Goal: Task Accomplishment & Management: Use online tool/utility

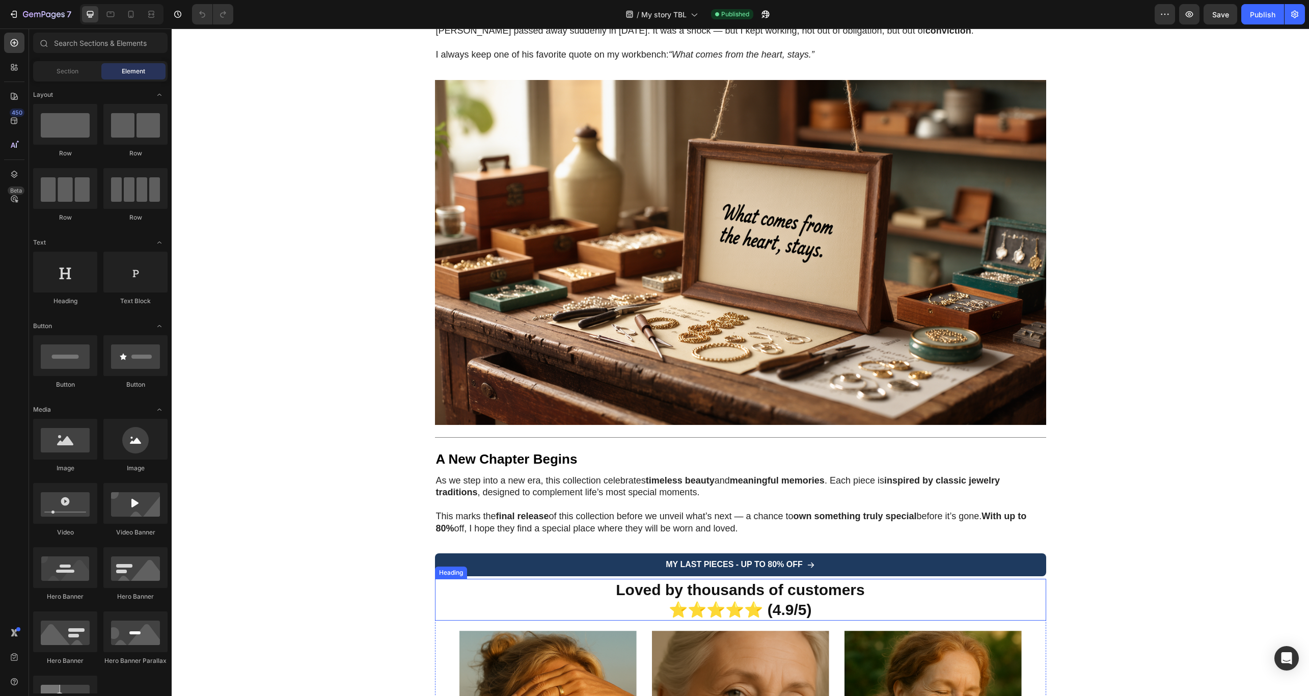
scroll to position [2457, 0]
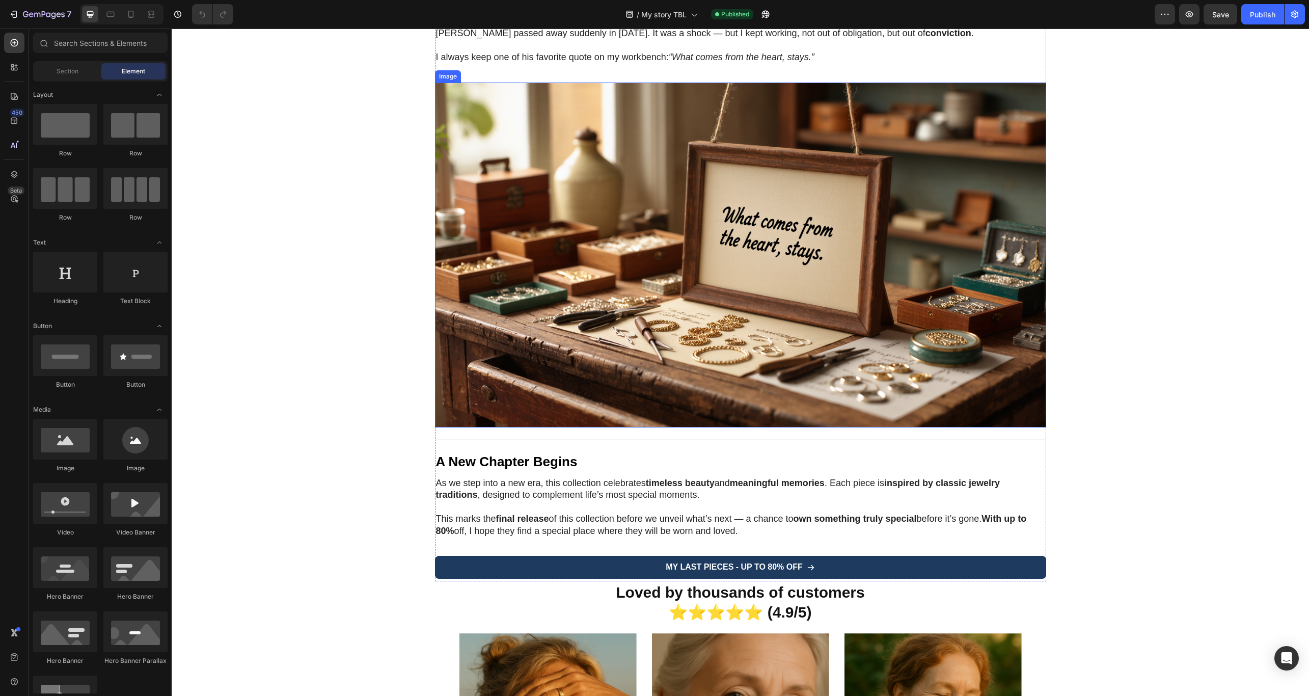
click at [710, 251] on img at bounding box center [740, 254] width 611 height 345
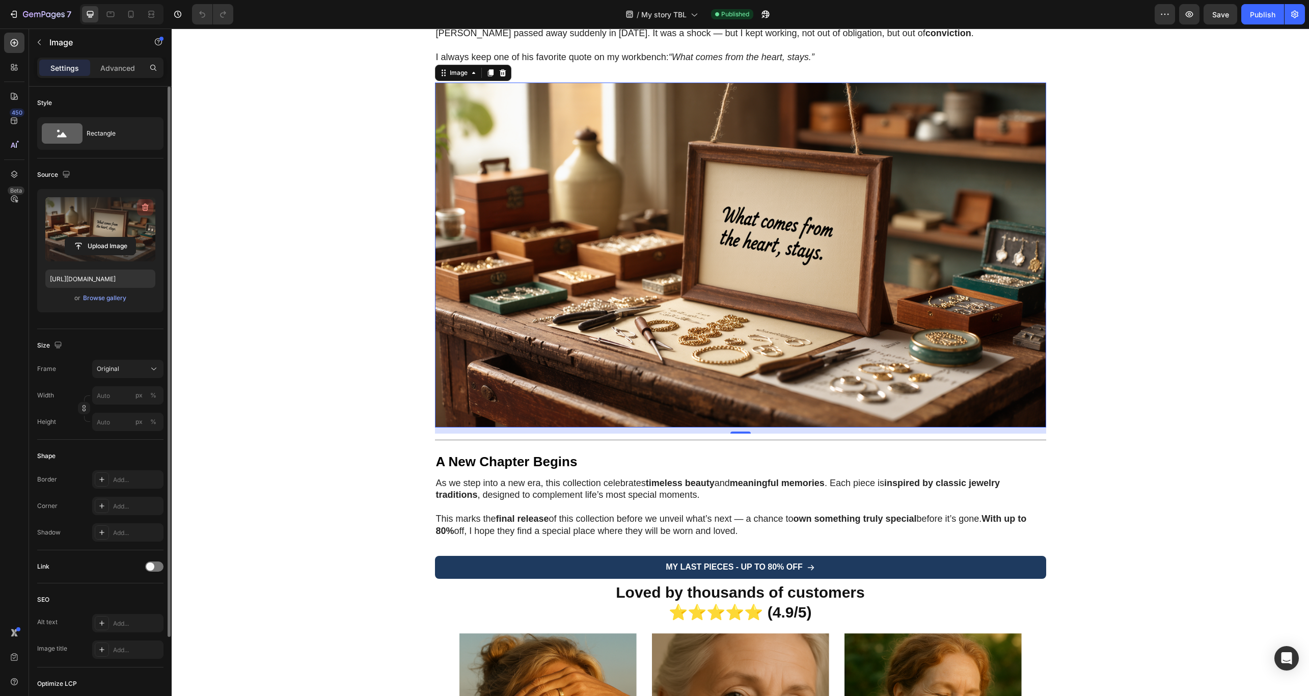
click at [143, 208] on icon "button" at bounding box center [145, 208] width 7 height 8
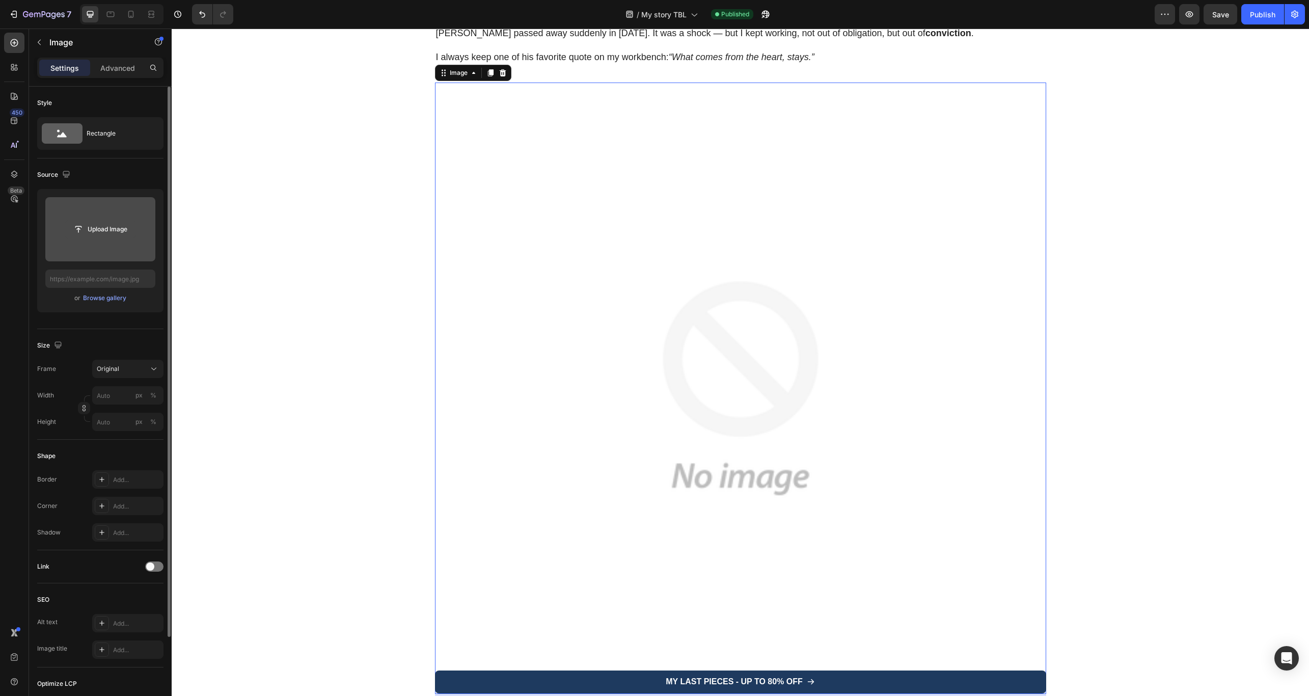
click at [113, 226] on input "file" at bounding box center [100, 228] width 70 height 17
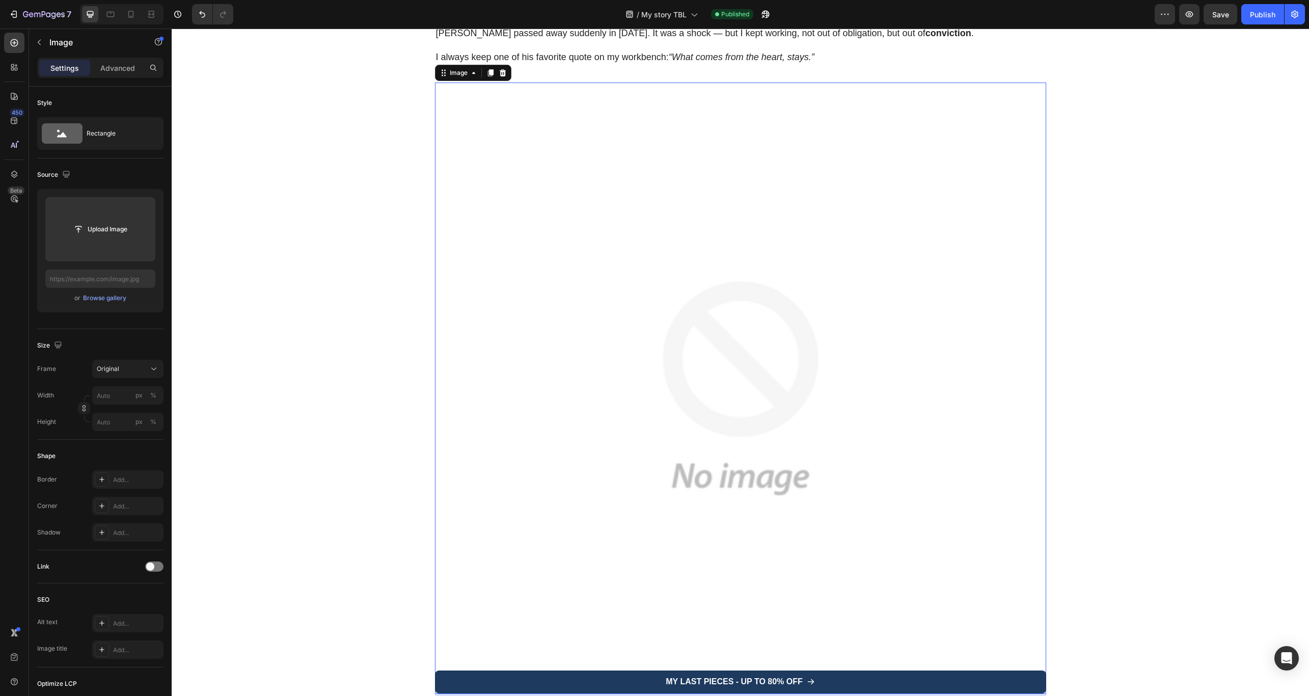
scroll to position [0, 0]
type input "[URL][DOMAIN_NAME]"
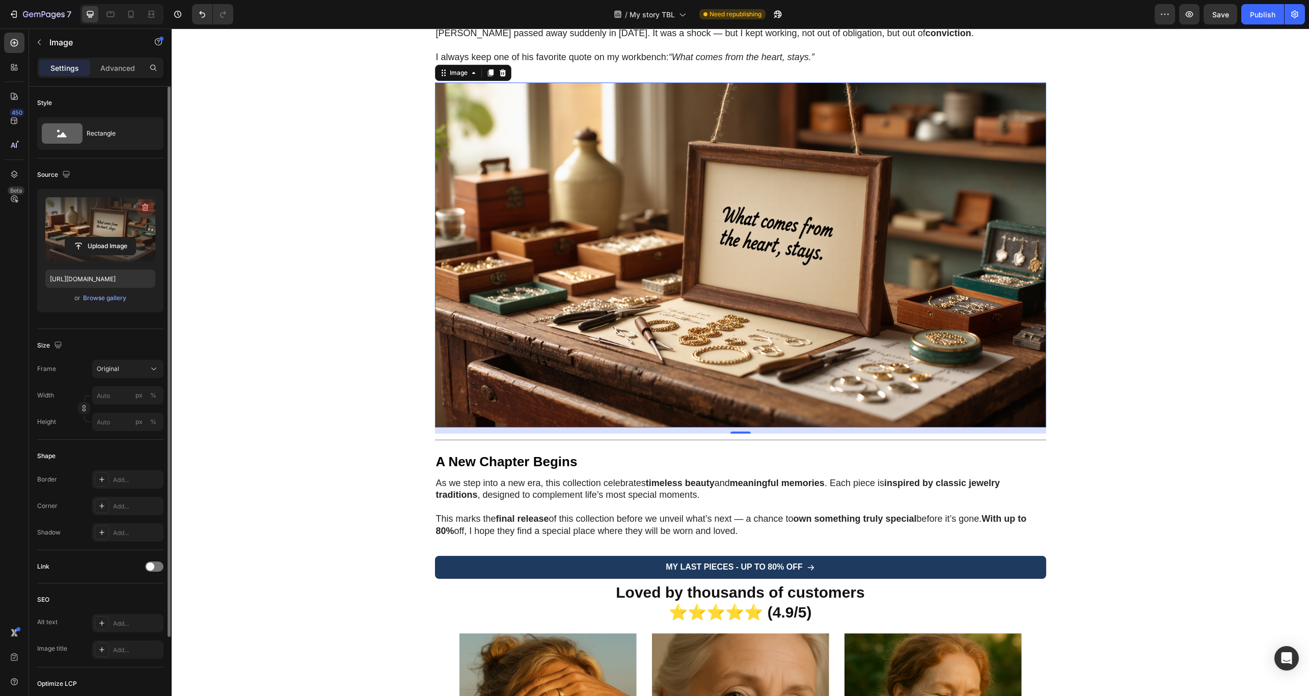
click at [142, 211] on icon "button" at bounding box center [145, 207] width 10 height 10
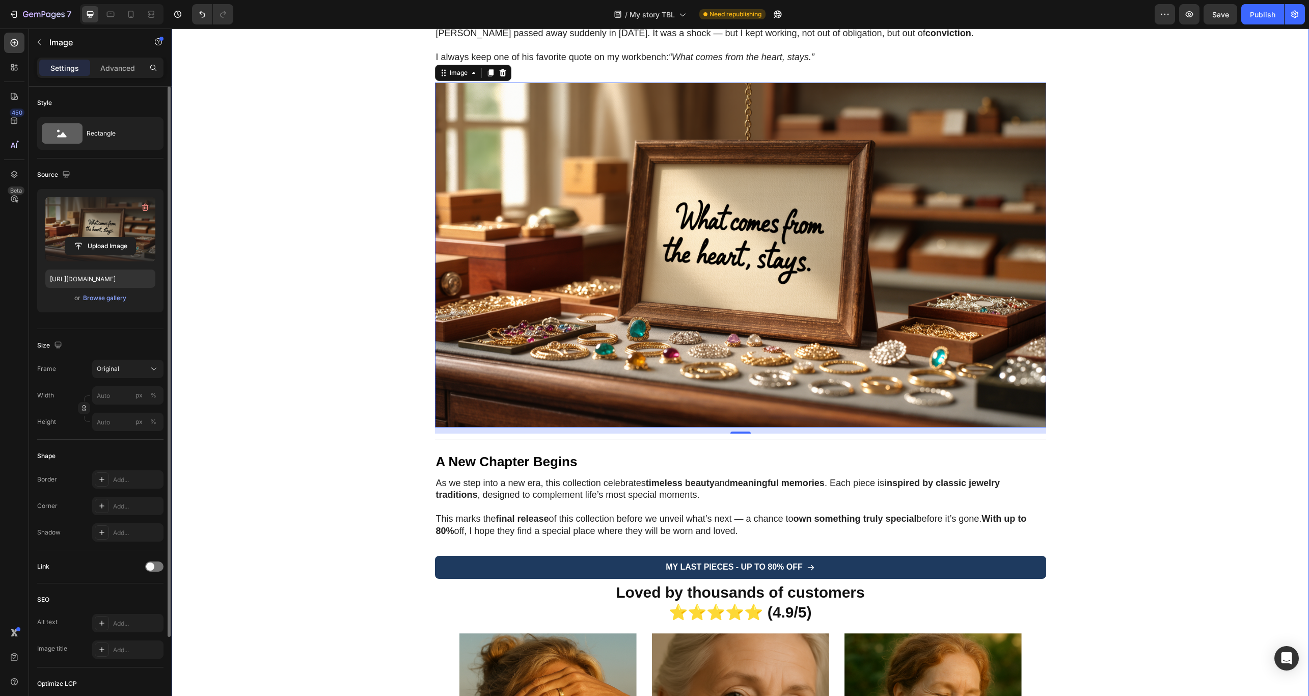
scroll to position [2281, 0]
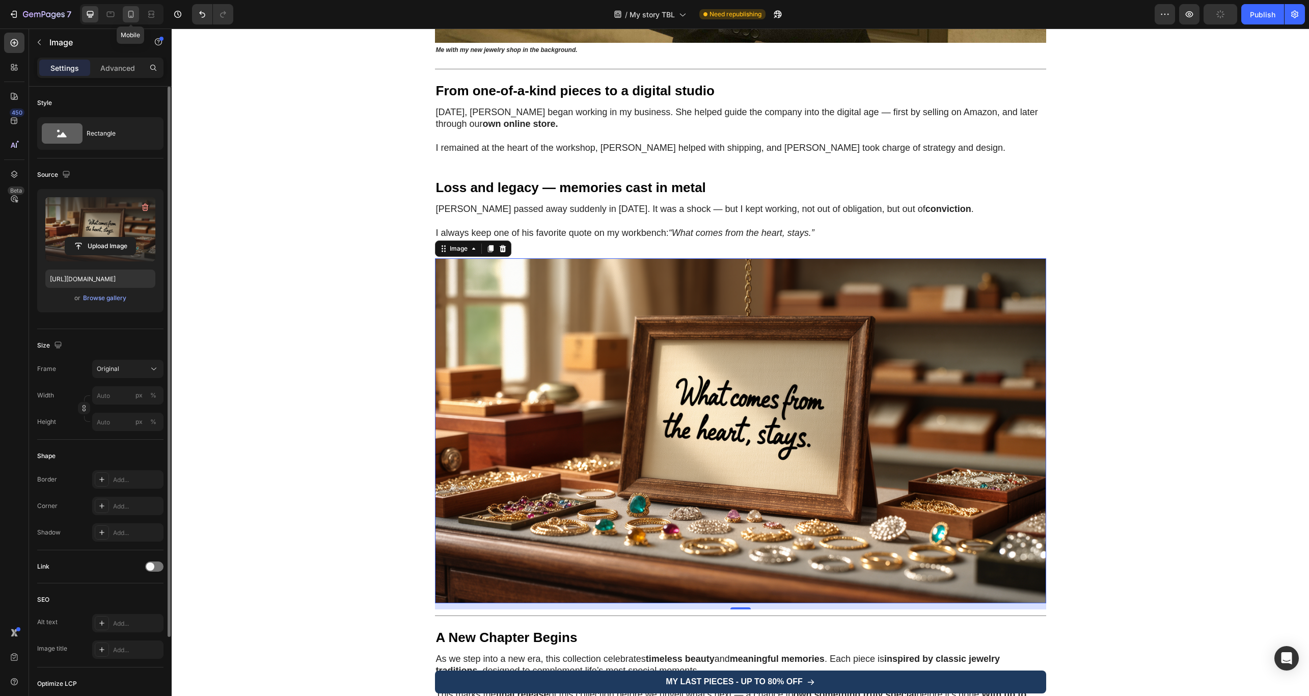
click at [136, 7] on div at bounding box center [131, 14] width 16 height 16
type input "[URL][DOMAIN_NAME]"
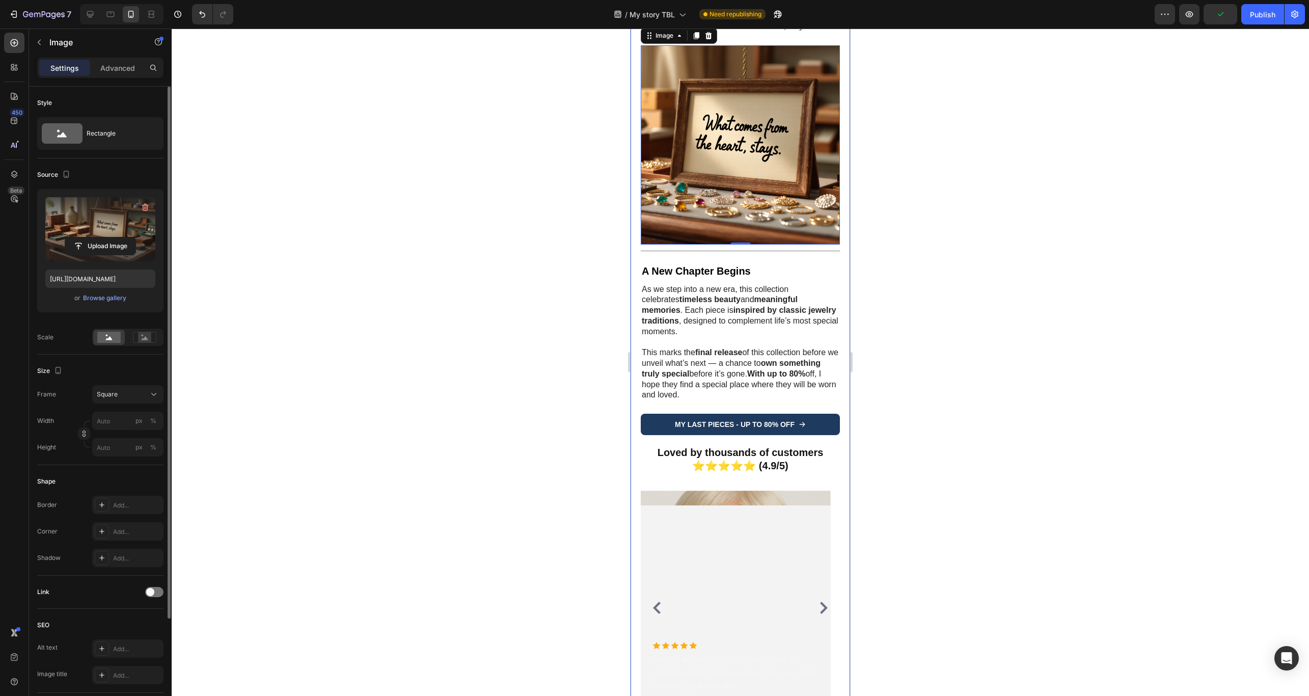
scroll to position [1906, 0]
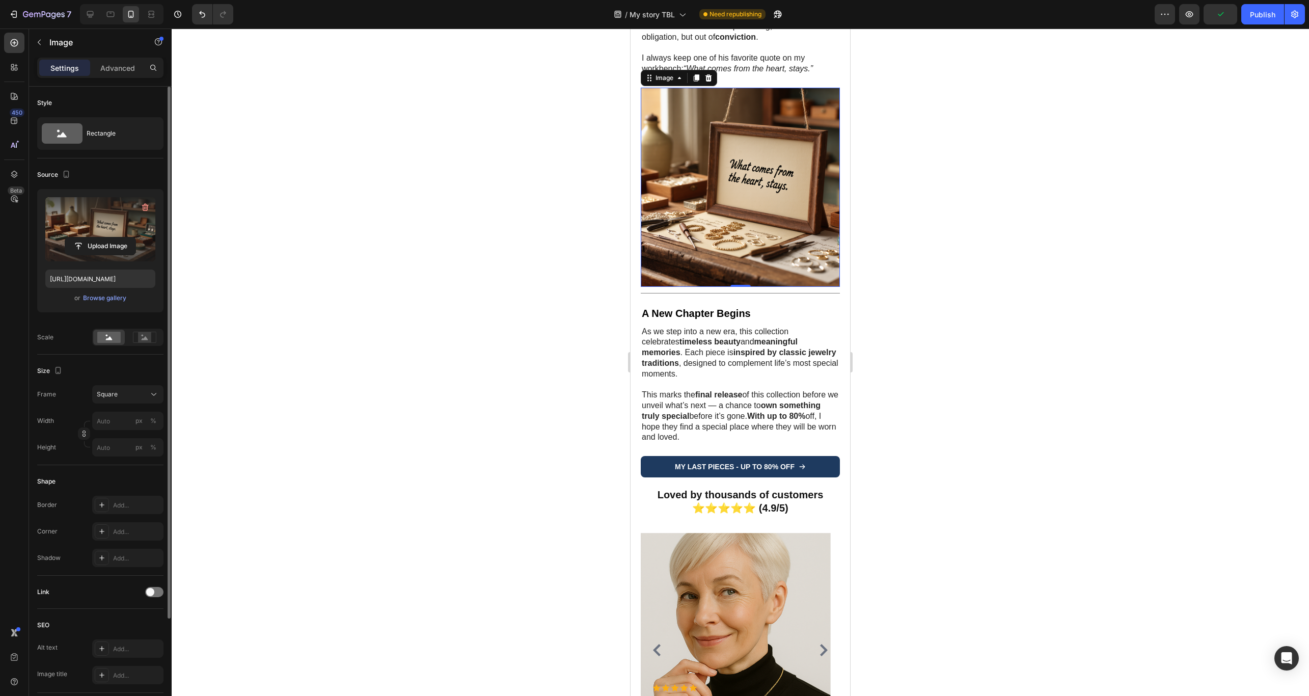
click at [711, 192] on img at bounding box center [740, 187] width 199 height 199
click at [148, 202] on icon "button" at bounding box center [145, 207] width 10 height 10
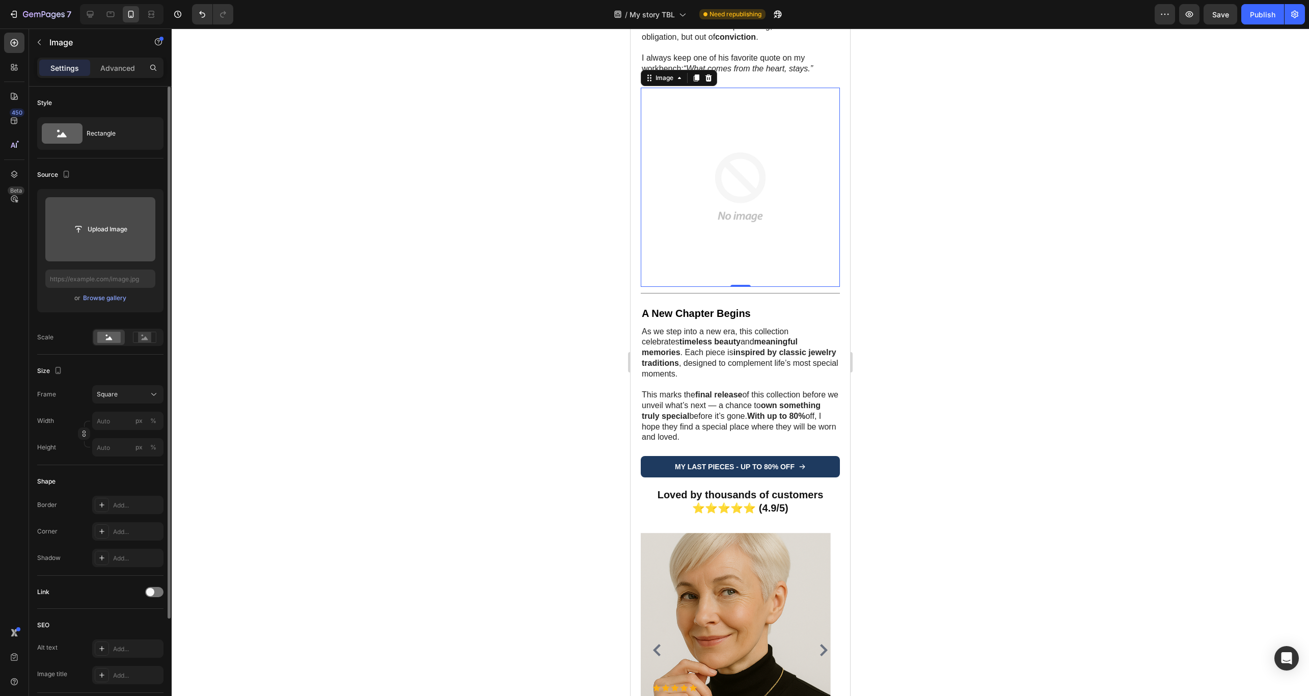
click at [110, 238] on input "file" at bounding box center [100, 229] width 110 height 64
click at [114, 295] on div "Browse gallery" at bounding box center [104, 297] width 43 height 9
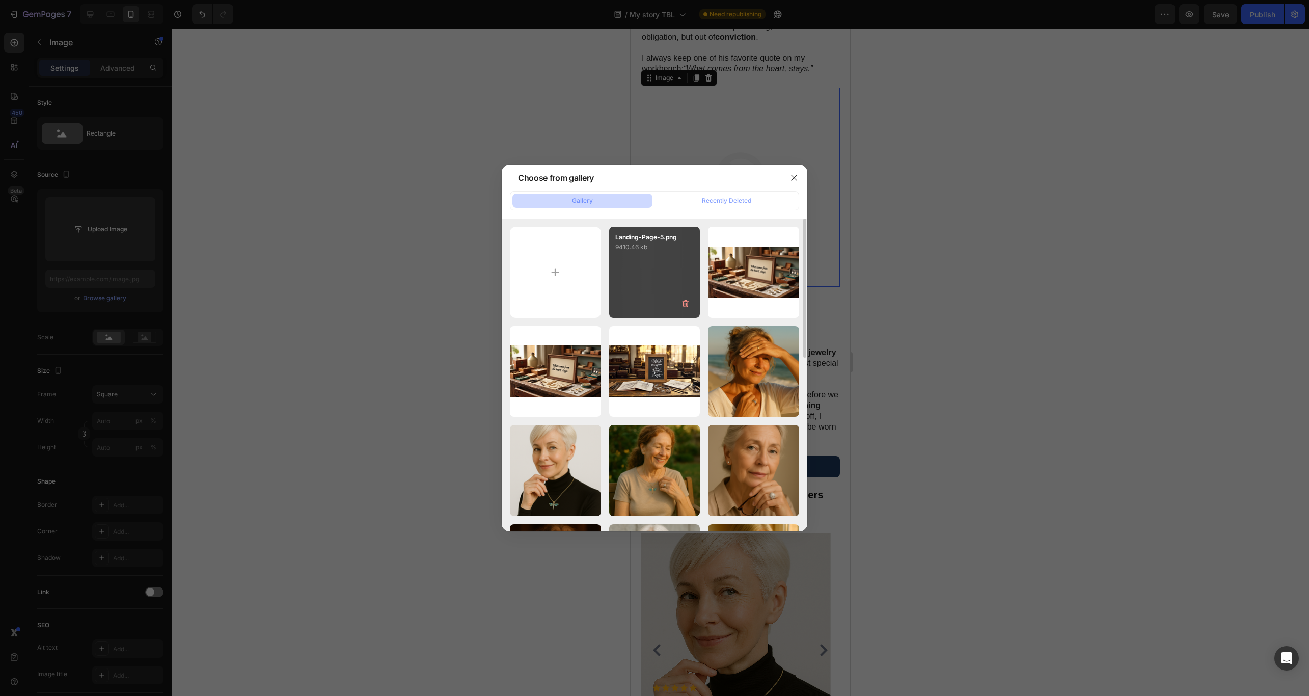
click at [650, 271] on div "Landing-Page-5.png 9410.46 kb" at bounding box center [654, 272] width 91 height 91
type input "[URL][DOMAIN_NAME]"
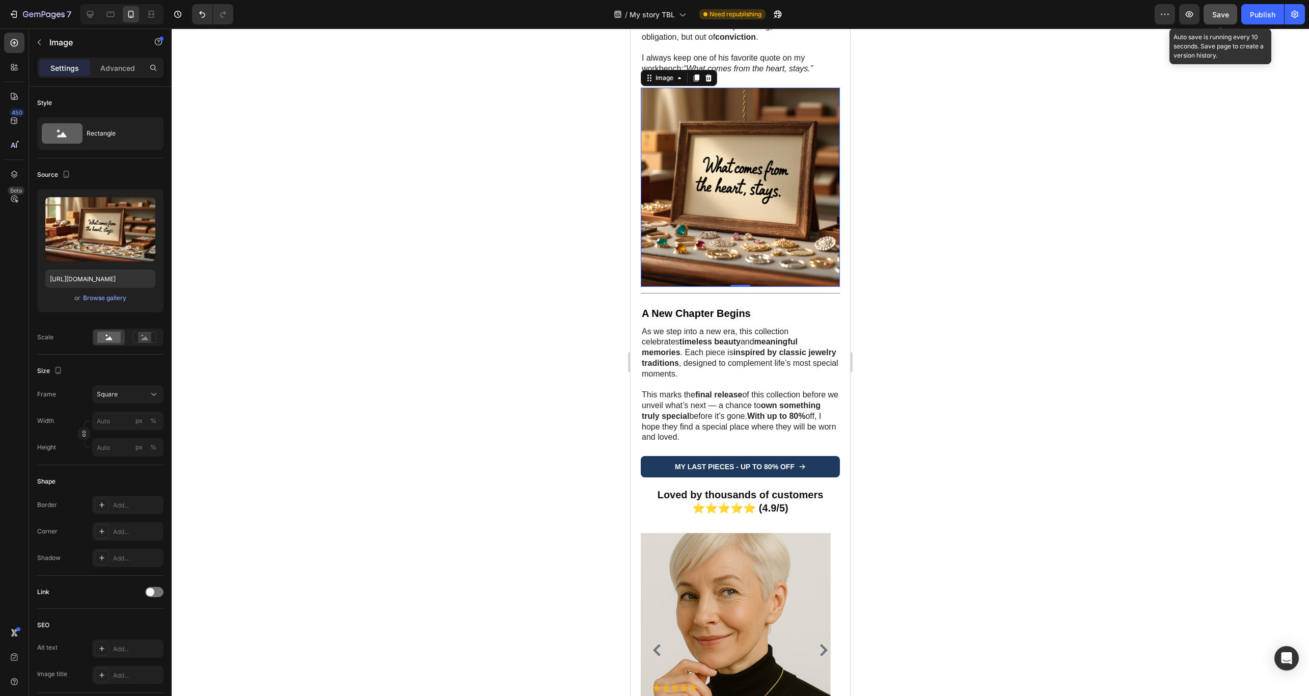
click at [1221, 13] on span "Save" at bounding box center [1220, 14] width 17 height 9
click at [1267, 19] on div "Publish" at bounding box center [1262, 14] width 25 height 11
